Goal: Navigation & Orientation: Find specific page/section

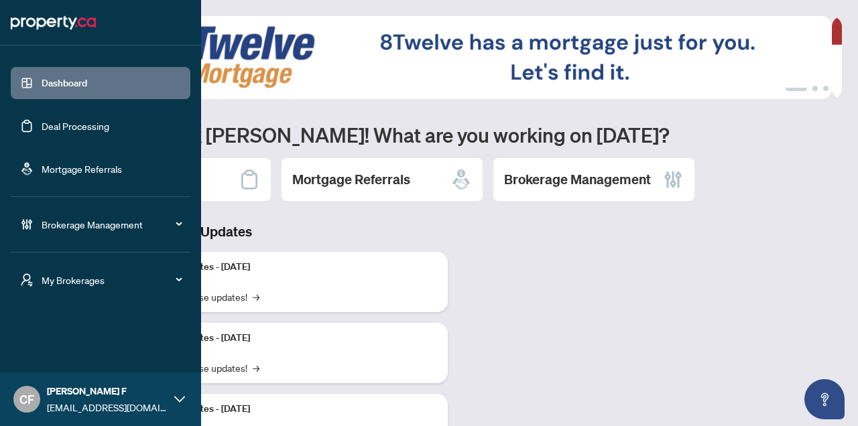
click at [40, 280] on div "My Brokerages" at bounding box center [101, 280] width 180 height 32
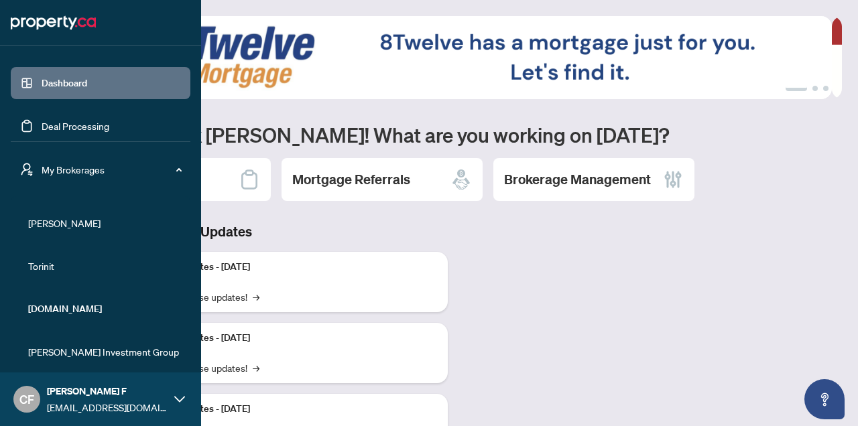
click at [54, 222] on span "[PERSON_NAME]" at bounding box center [104, 223] width 153 height 15
